Goal: Information Seeking & Learning: Understand process/instructions

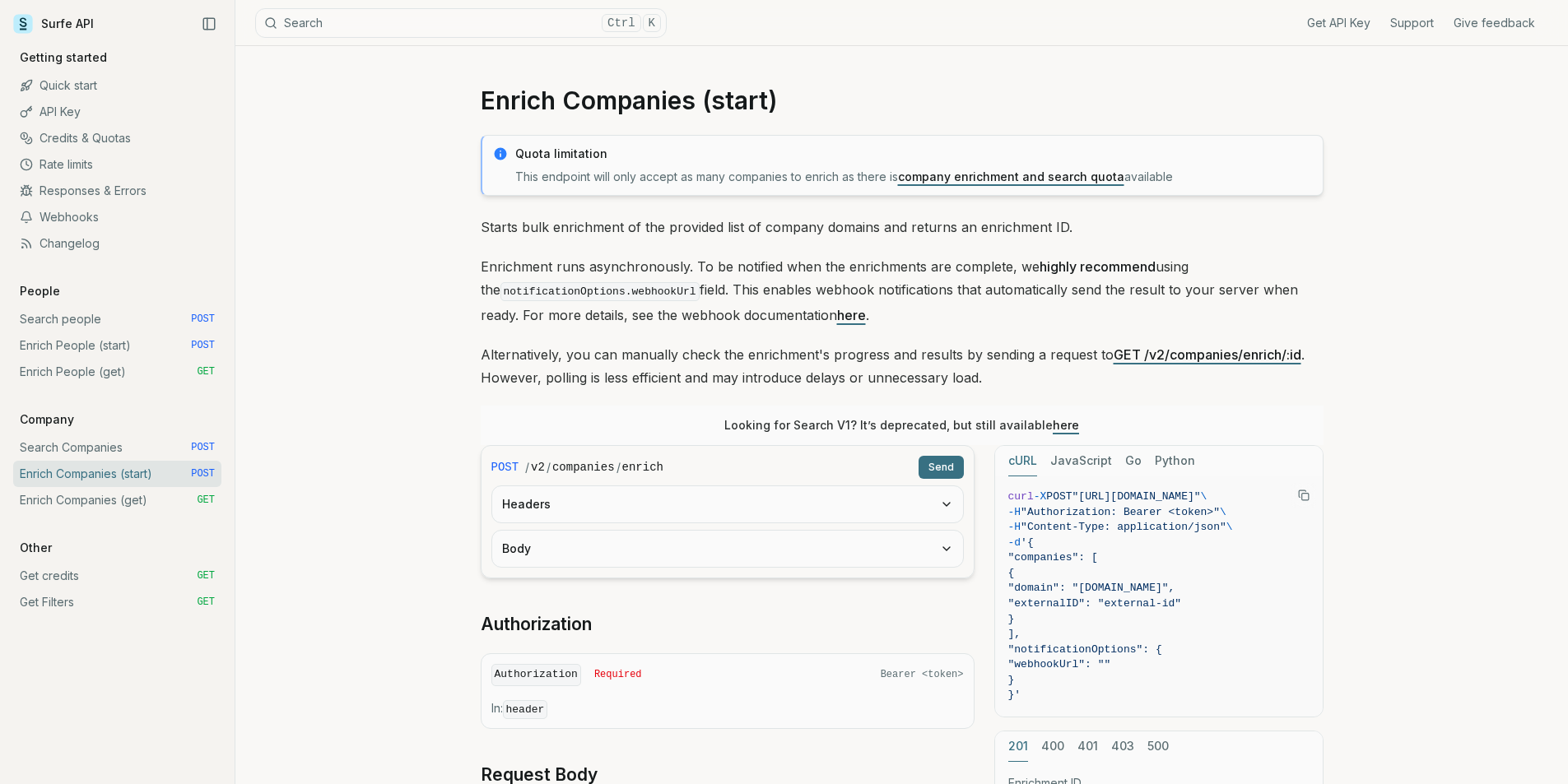
click at [88, 348] on link "Enrich People (start) POST" at bounding box center [117, 346] width 208 height 27
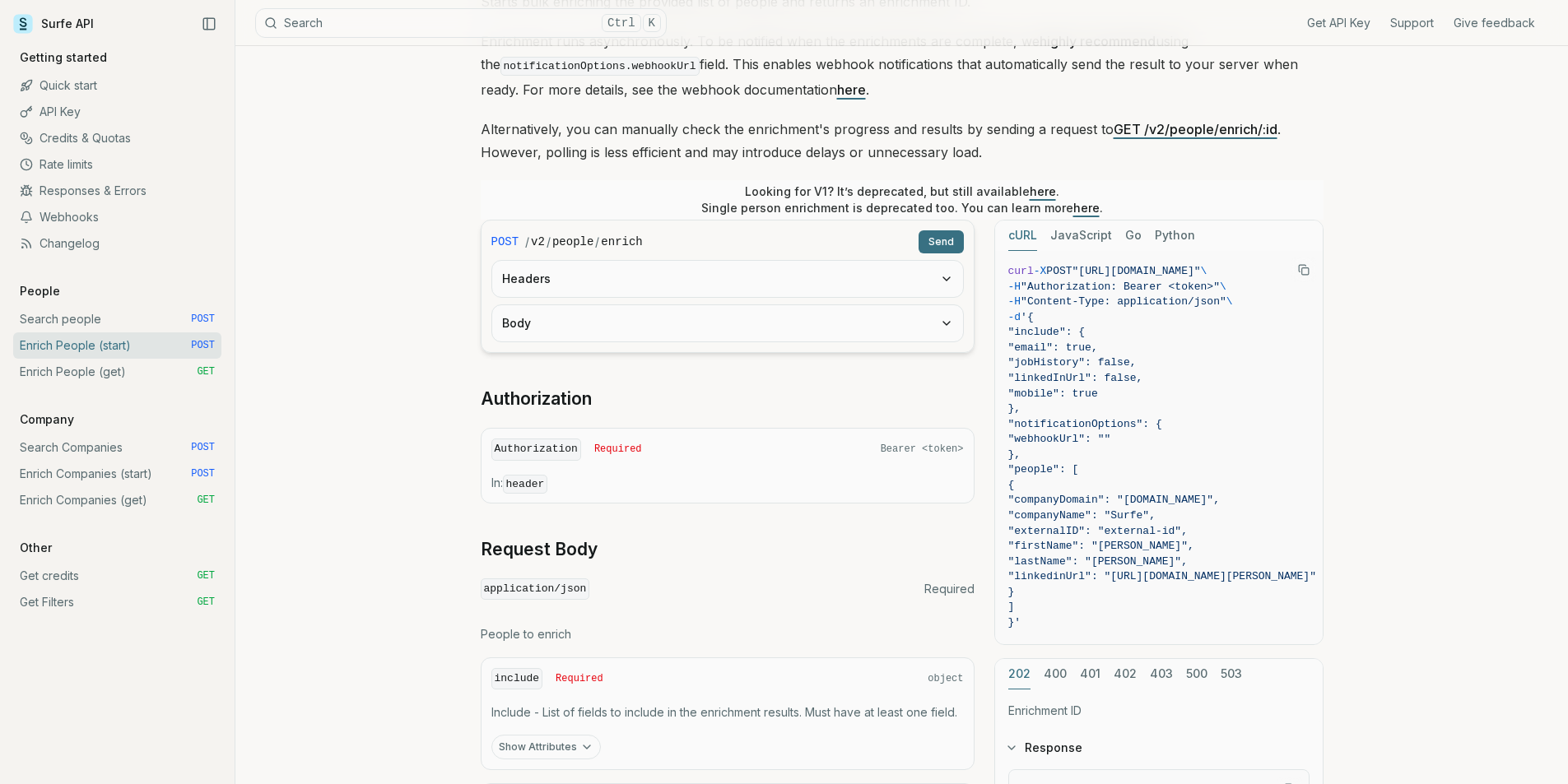
scroll to position [247, 0]
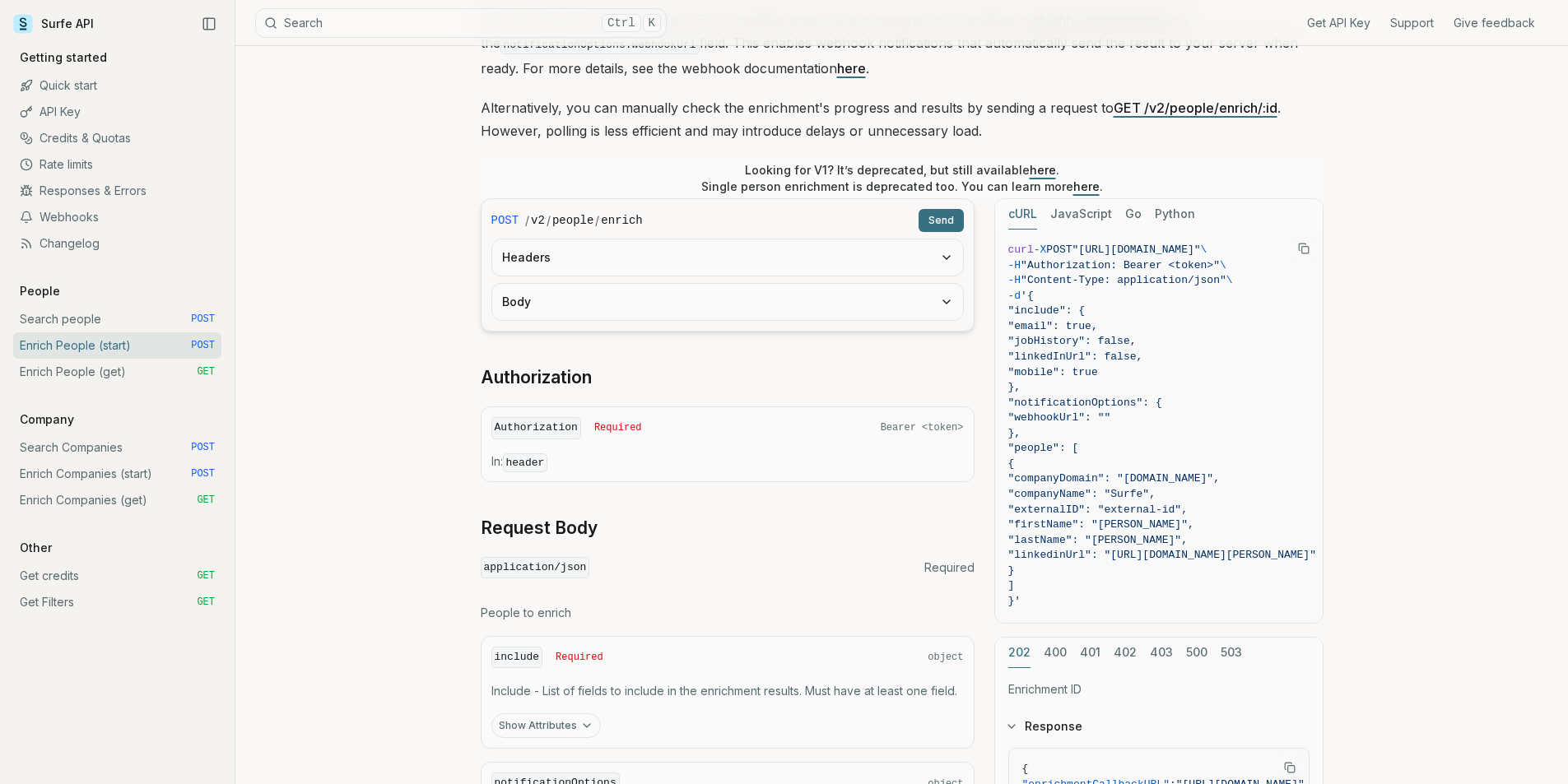
click at [848, 303] on button "Body" at bounding box center [727, 302] width 471 height 37
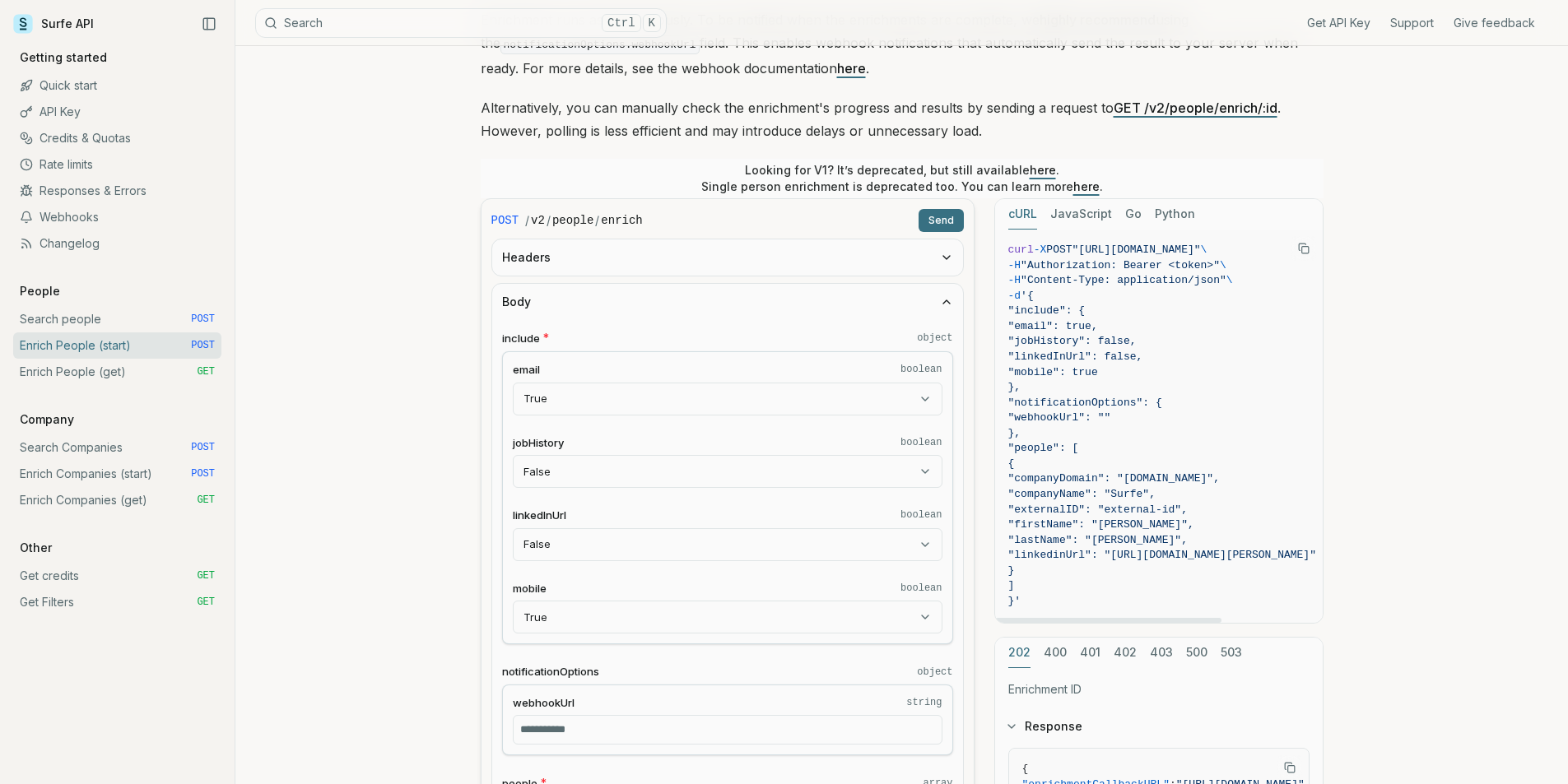
click at [1184, 448] on span ""people": [" at bounding box center [1162, 449] width 308 height 16
drag, startPoint x: 1043, startPoint y: 603, endPoint x: 1005, endPoint y: 256, distance: 349.1
click at [1005, 256] on pre "curl -X POST "[URL][DOMAIN_NAME]" \ -H "Authorization: Bearer <token>" \ -H "Co…" at bounding box center [1162, 426] width 335 height 393
click at [1141, 476] on span ""companyDomain": "surfe.com"," at bounding box center [1114, 478] width 212 height 12
drag, startPoint x: 1043, startPoint y: 298, endPoint x: 1085, endPoint y: 599, distance: 303.9
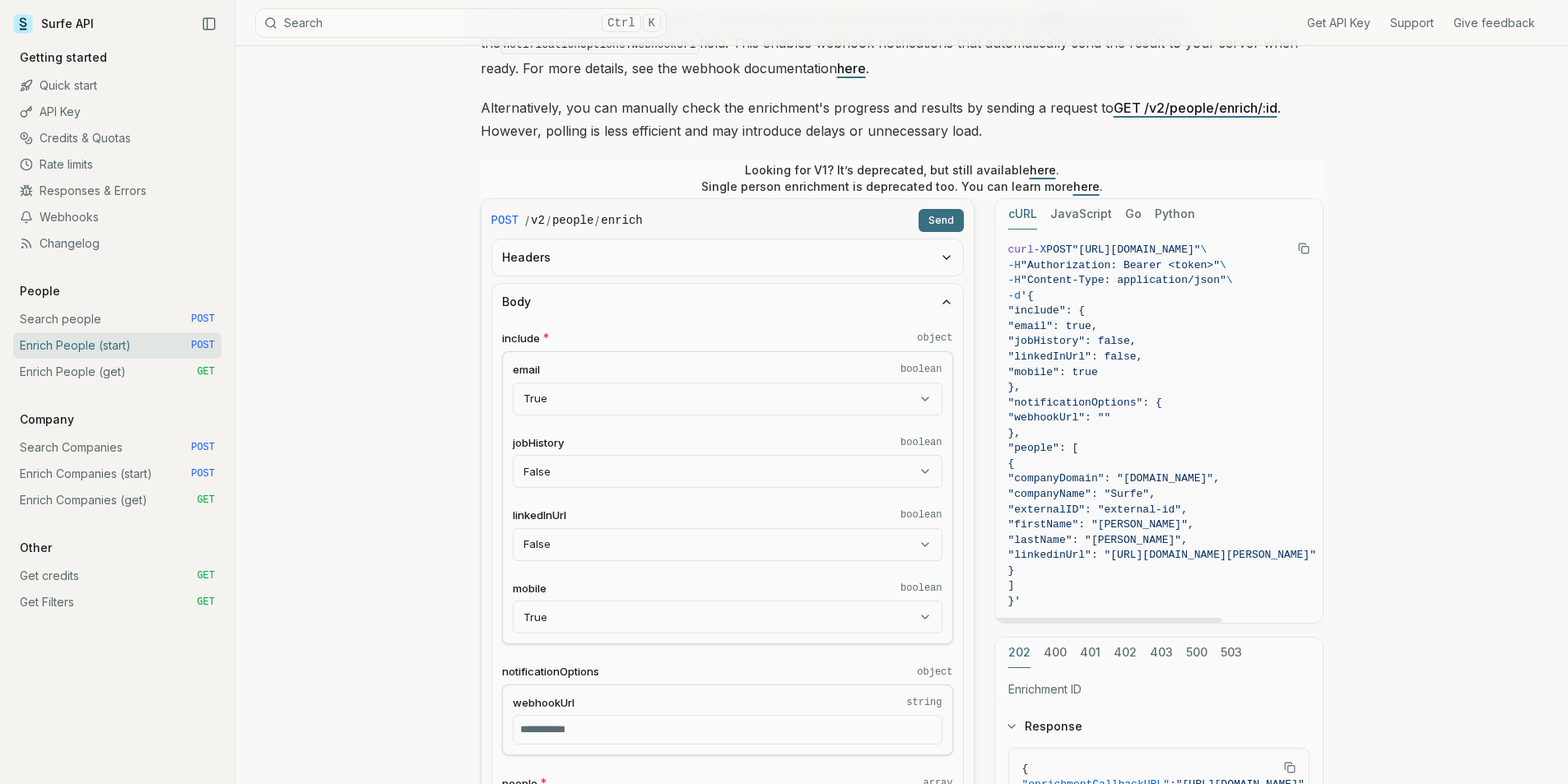
click at [1085, 599] on code "curl -X POST "https://api.surfe.com/v2/people/enrich" \ -H "Authorization: Bear…" at bounding box center [1162, 426] width 308 height 367
copy code "{ "include": { "email": true, "jobHistory": false, "linkedInUrl": false, "mobil…"
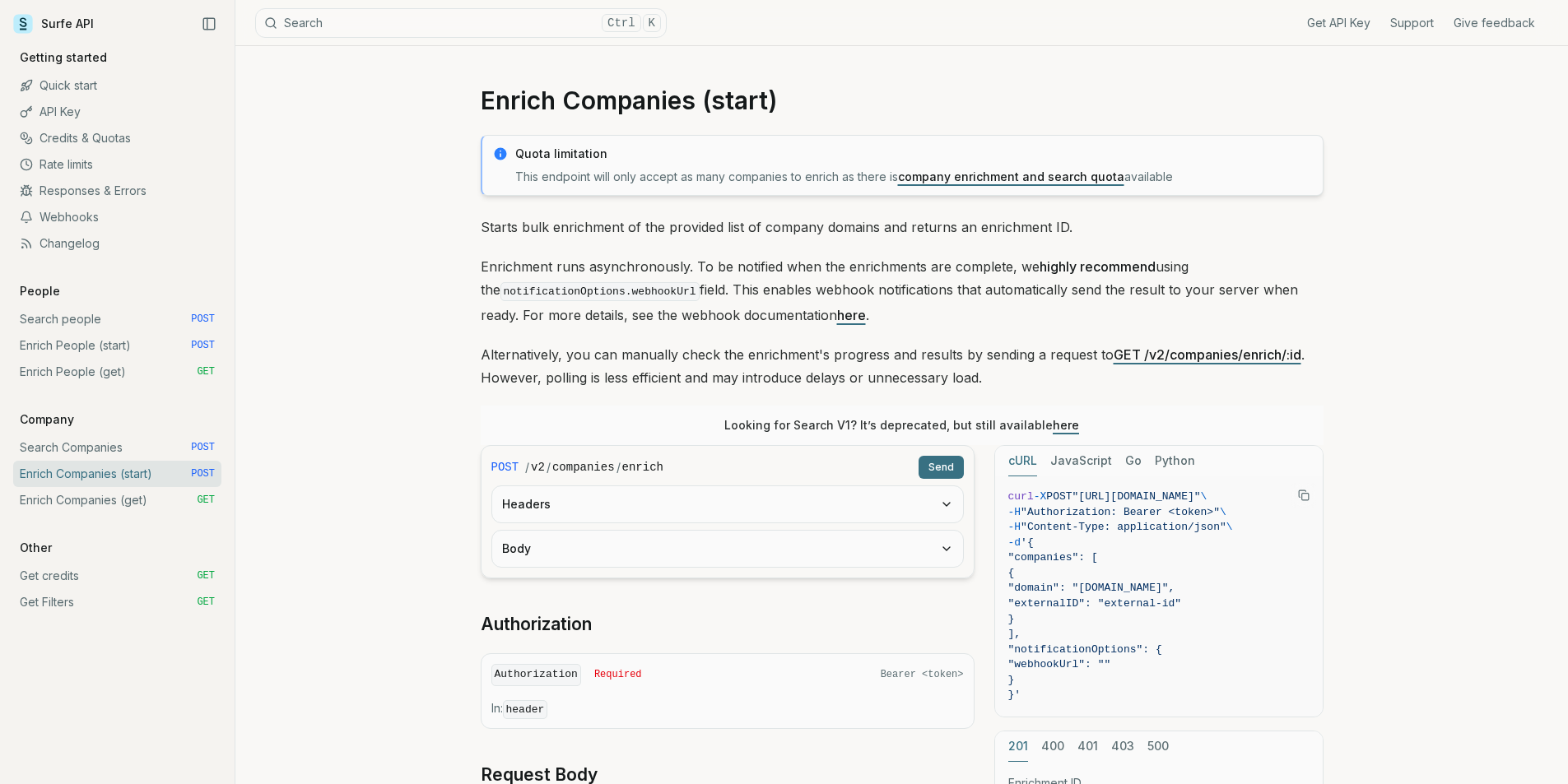
click at [100, 343] on link "Enrich People (start) POST" at bounding box center [117, 346] width 208 height 27
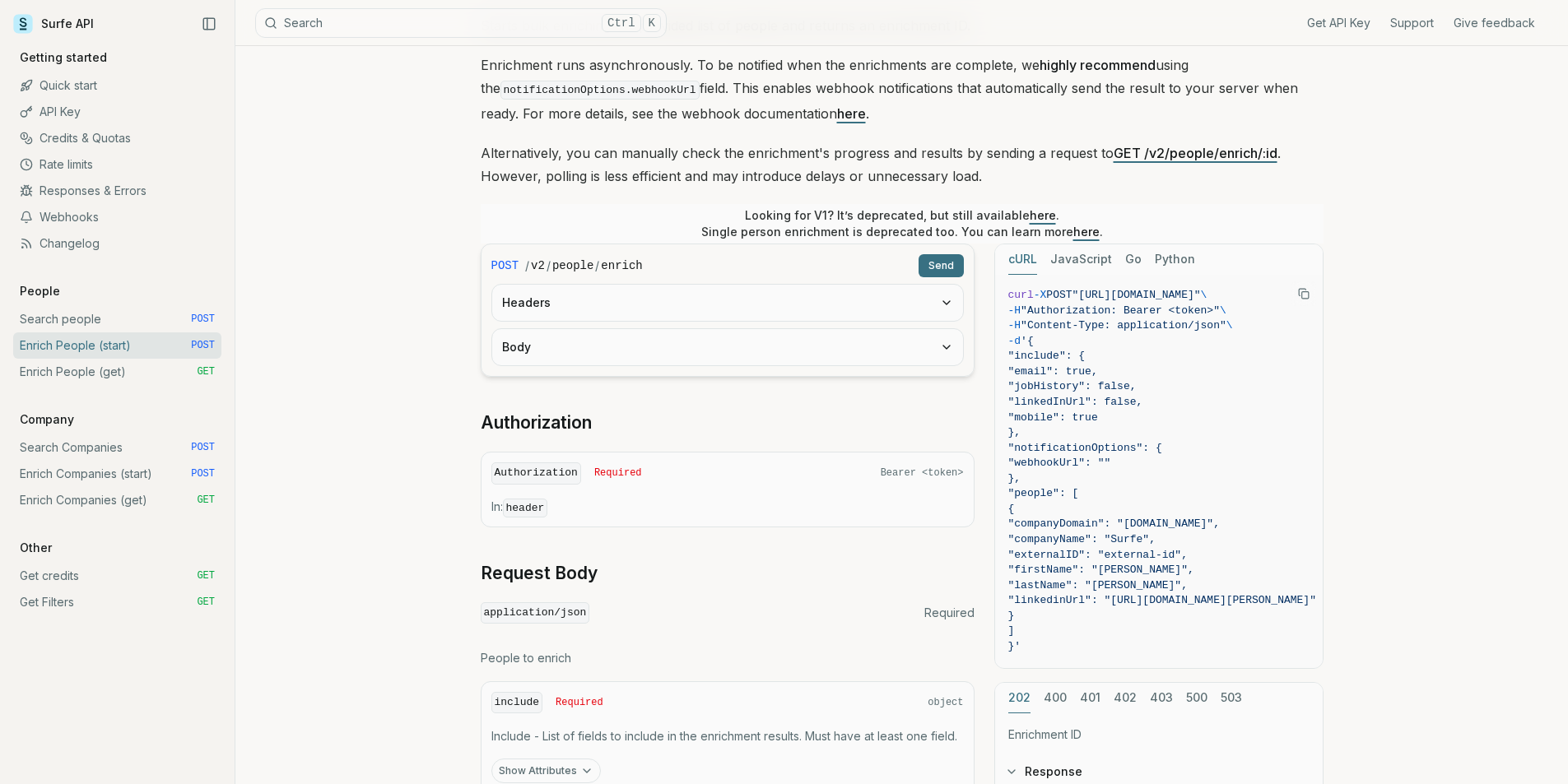
scroll to position [329, 0]
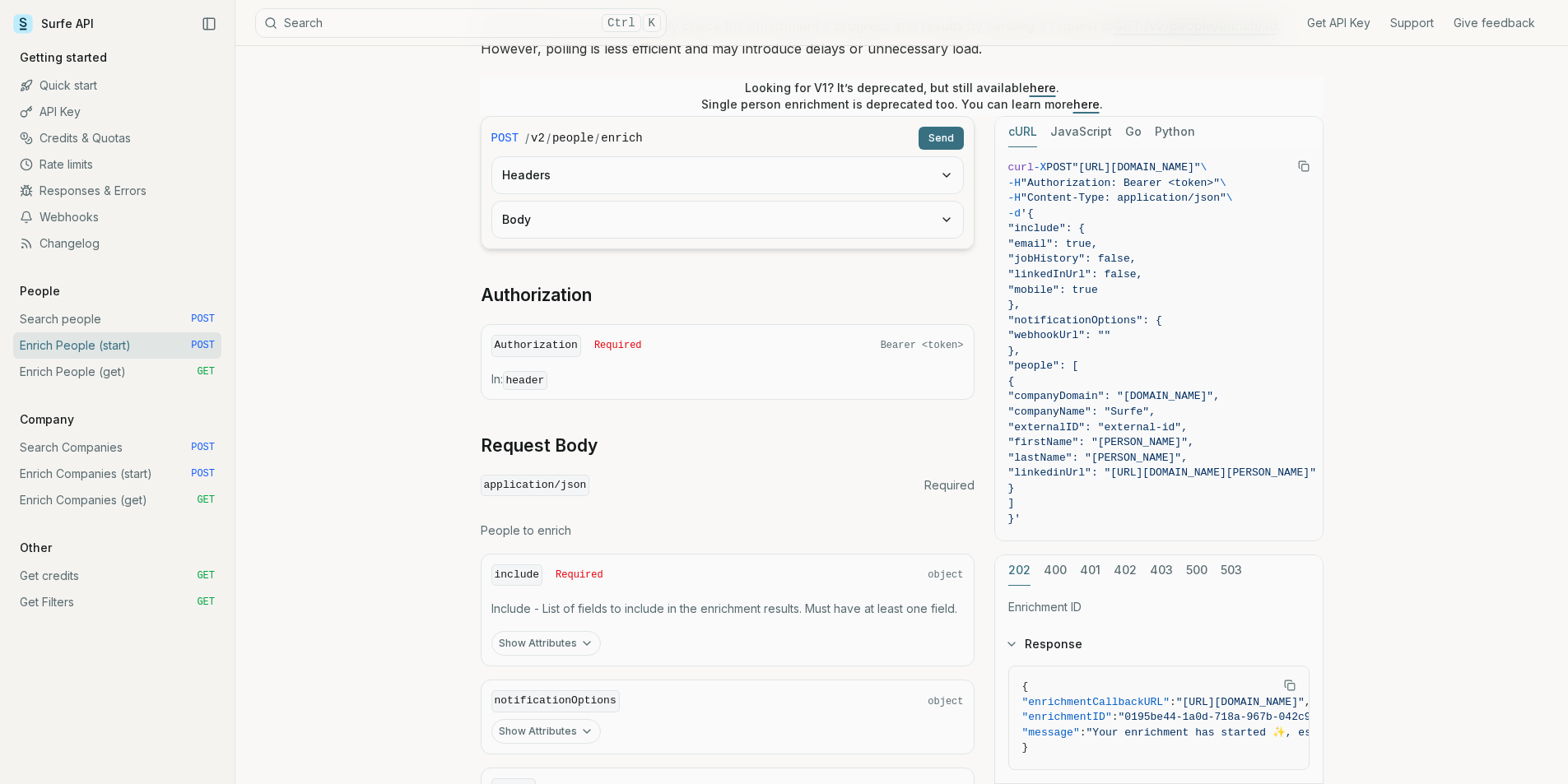
click at [701, 212] on button "Body" at bounding box center [727, 220] width 471 height 37
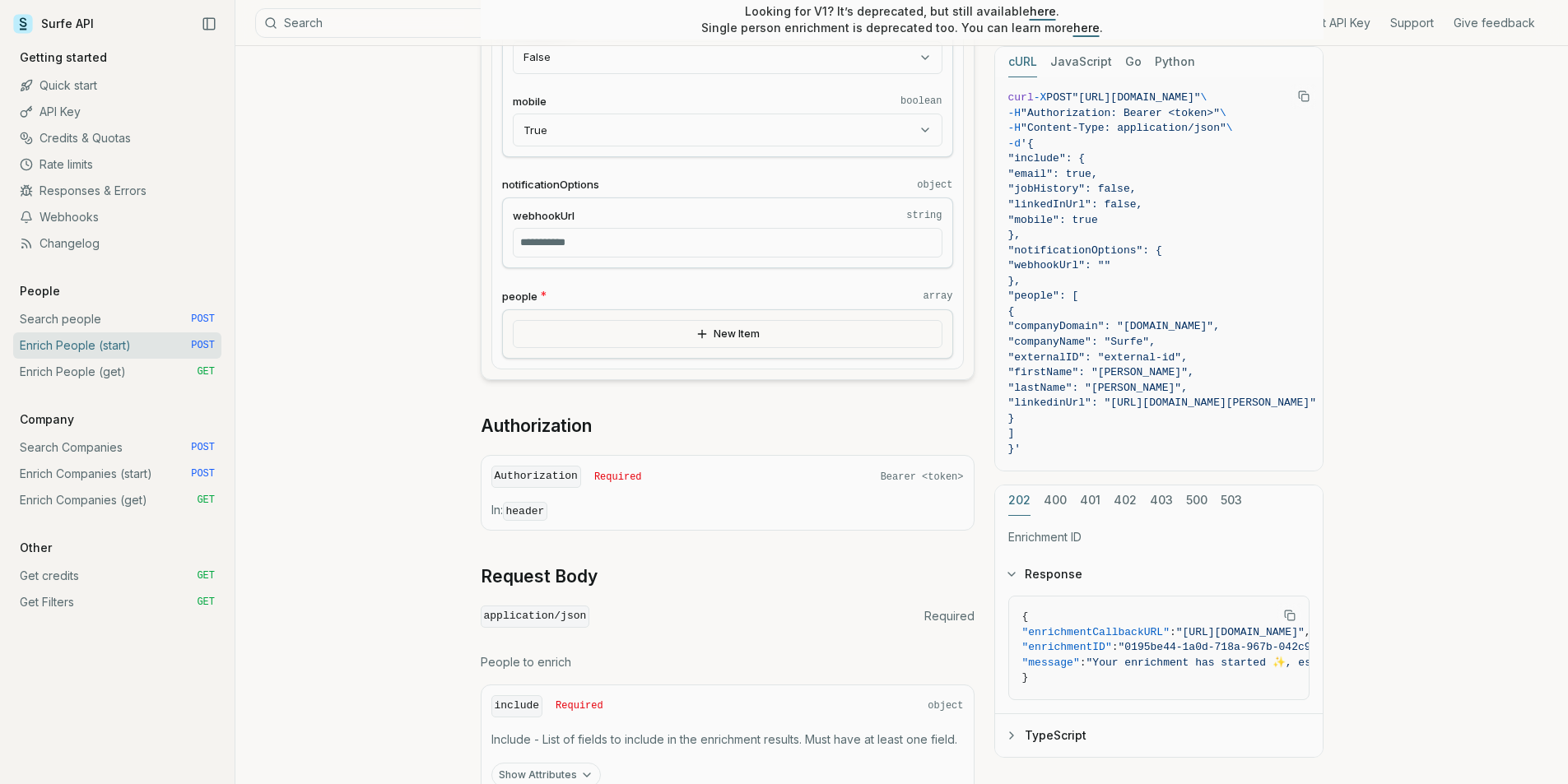
scroll to position [741, 0]
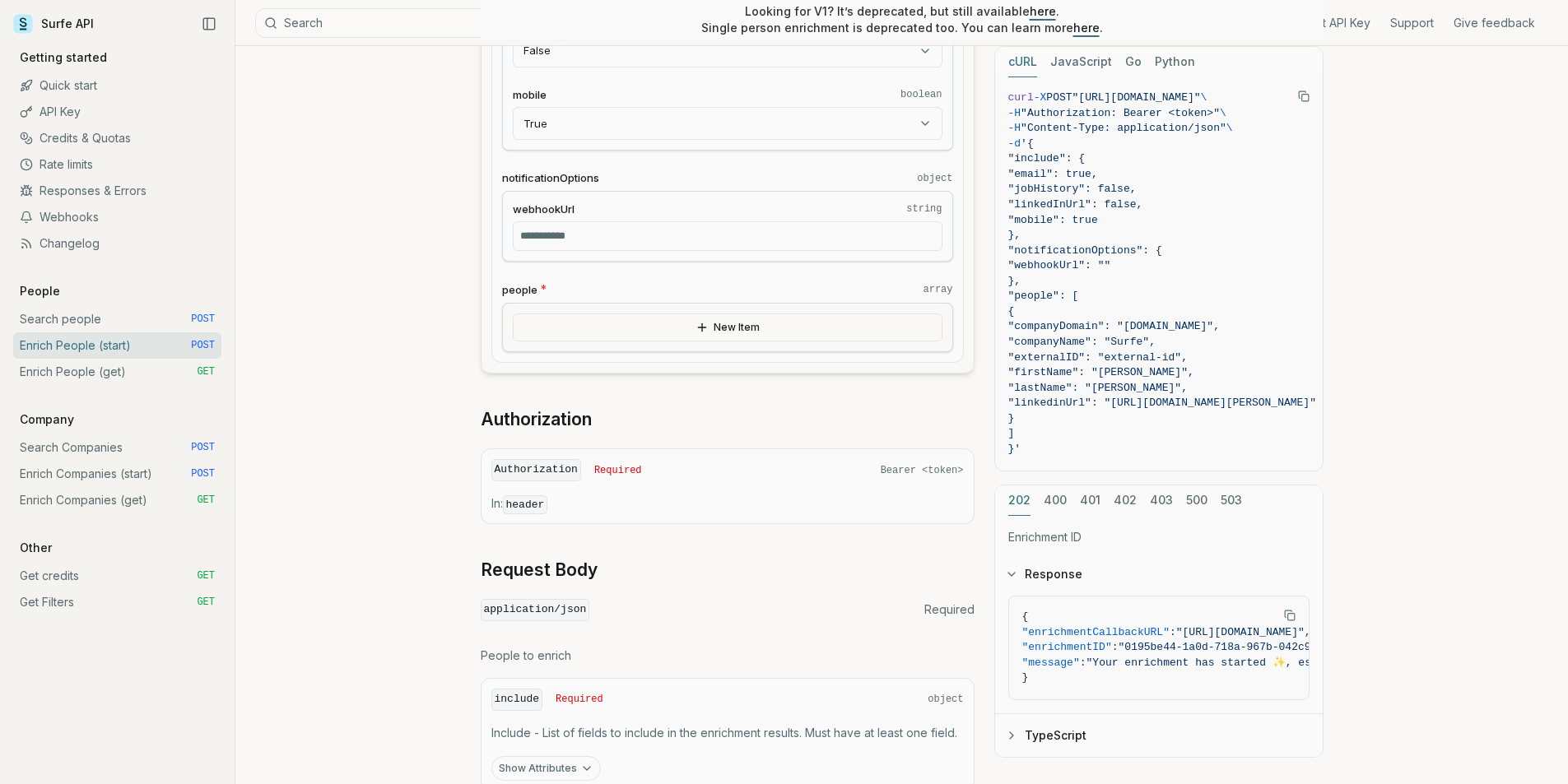
click at [652, 342] on div "New Item" at bounding box center [728, 328] width 452 height 50
click at [712, 332] on button "New Item" at bounding box center [728, 328] width 430 height 28
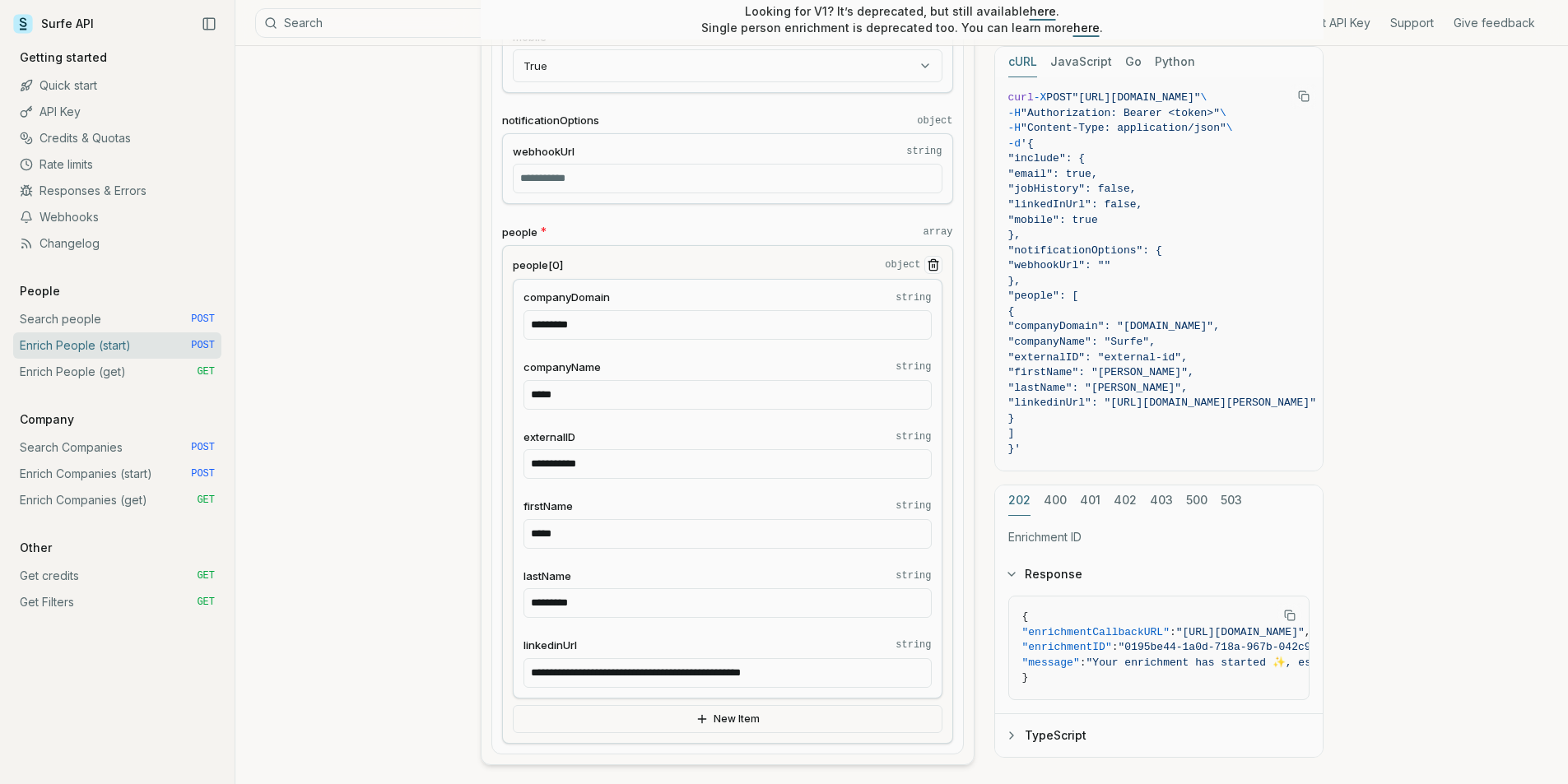
scroll to position [823, 0]
